Goal: Task Accomplishment & Management: Use online tool/utility

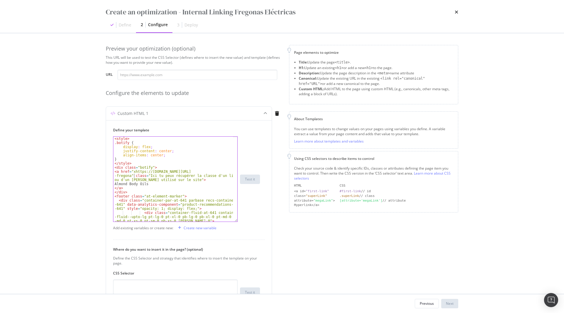
click at [187, 183] on div "< style > .botify { display : flex ; justify-content : center ; align-items : c…" at bounding box center [172, 183] width 119 height 93
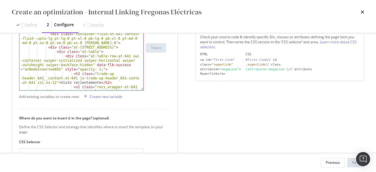
scroll to position [36, 0]
click at [93, 71] on div "Almond Body Oils </ a > </ div > < footer class = "at-element-marker" > < div c…" at bounding box center [79, 54] width 120 height 107
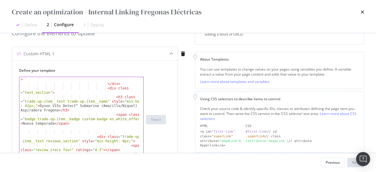
scroll to position [210, 0]
click at [123, 125] on div "< img alt = "Dyson V15s Detect™ Submarine (Amarillo/Níquel) - Aspiradora Fregon…" at bounding box center [79, 117] width 120 height 125
type textarea "<span class="badge trade-up-item__badge custom-badge es_white_offer">Nueva temp…"
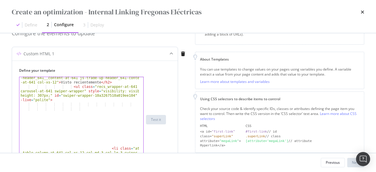
scroll to position [85, 0]
click at [98, 128] on div "< h2 class = "trade-up -header_641__content-at-641 js-trade-up-header_641-conte…" at bounding box center [79, 153] width 120 height 164
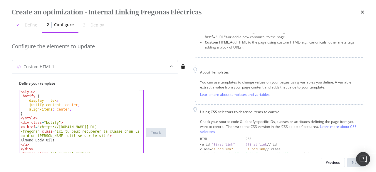
scroll to position [0, 0]
click at [95, 110] on div "< style > .botify { display : flex ; justify-content : center ; align-items : c…" at bounding box center [79, 141] width 120 height 103
click at [69, 105] on div "< style > .botify { display : flex ; justify-content : center ; align-items : c…" at bounding box center [79, 141] width 120 height 103
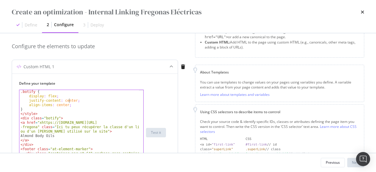
scroll to position [3, 0]
click at [92, 114] on div ".botify { display : flex ; justify-content : center ; align-items : center ; } …" at bounding box center [79, 137] width 120 height 94
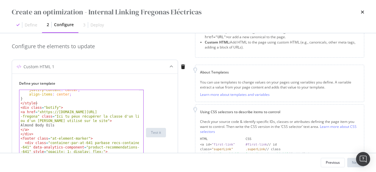
scroll to position [24, 0]
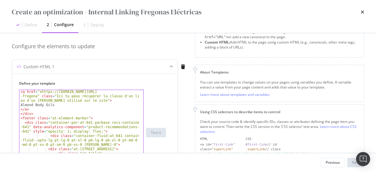
click at [113, 118] on div "< a href = "xhttps://[DOMAIN_NAME][URL] -fregona" class = "Ici tu peux récupére…" at bounding box center [79, 146] width 120 height 112
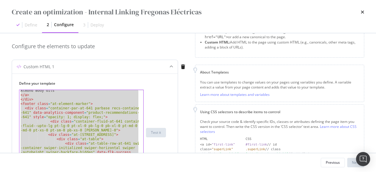
scroll to position [34, 0]
click at [113, 118] on div "Almond Body Oils </ a > </ div > < footer class = "at-element-marker" > < div c…" at bounding box center [78, 132] width 119 height 85
type textarea "<div class="container-par-at-641 parbase recs-container-at-641" data-analytics-…"
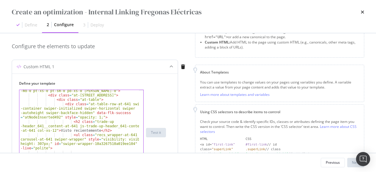
scroll to position [61, 0]
